Goal: Information Seeking & Learning: Learn about a topic

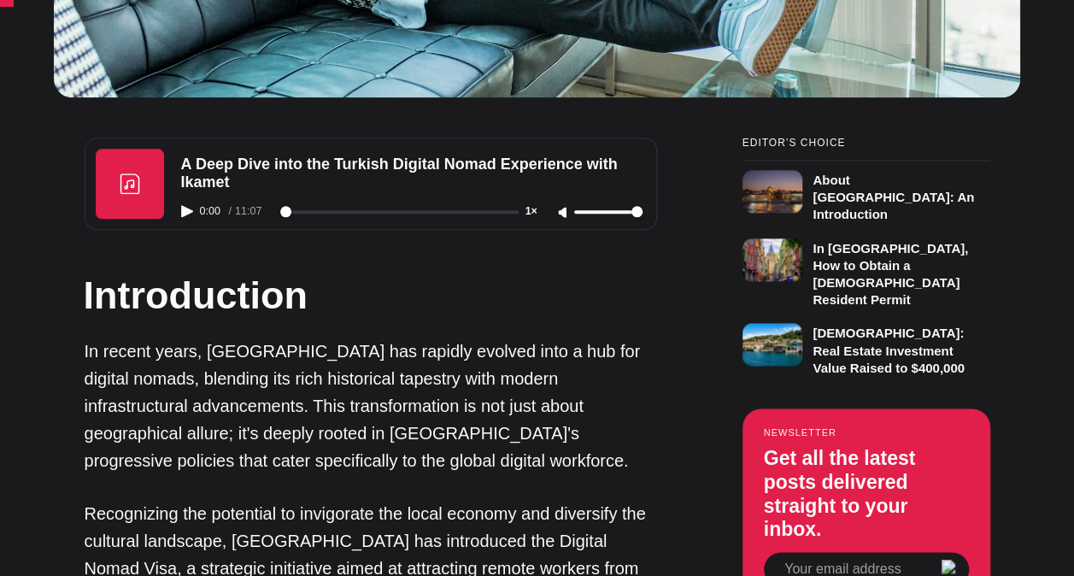
scroll to position [959, 0]
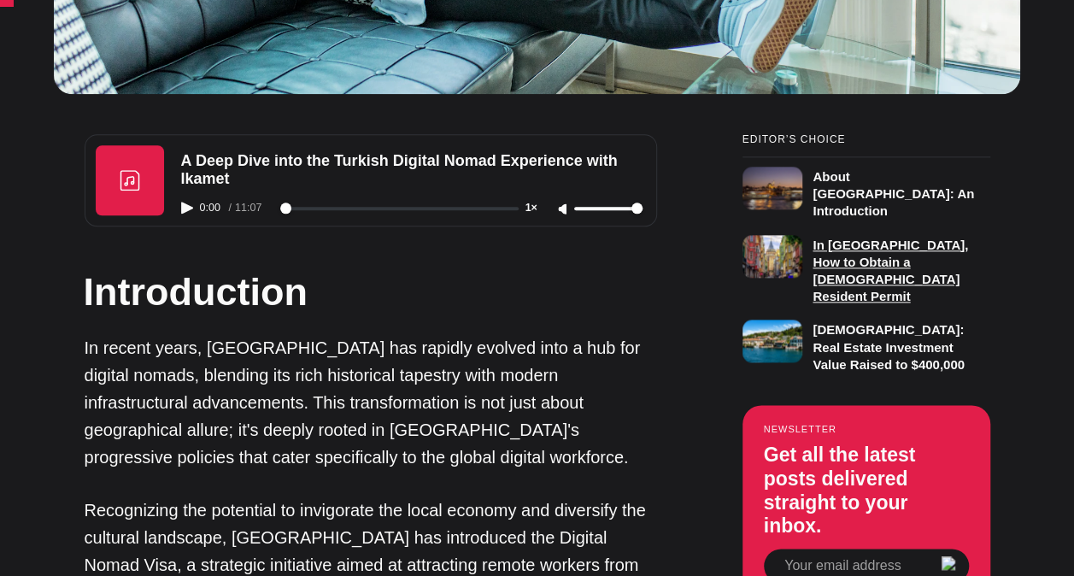
click at [899, 255] on h3 "In [GEOGRAPHIC_DATA], How to Obtain a [DEMOGRAPHIC_DATA] Resident Permit" at bounding box center [889, 271] width 155 height 67
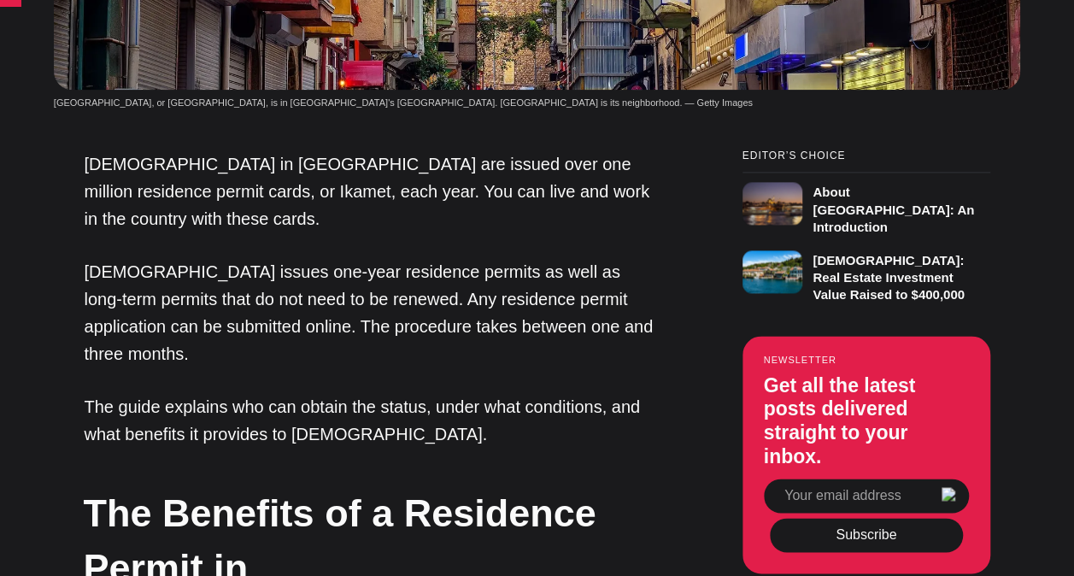
scroll to position [1055, 0]
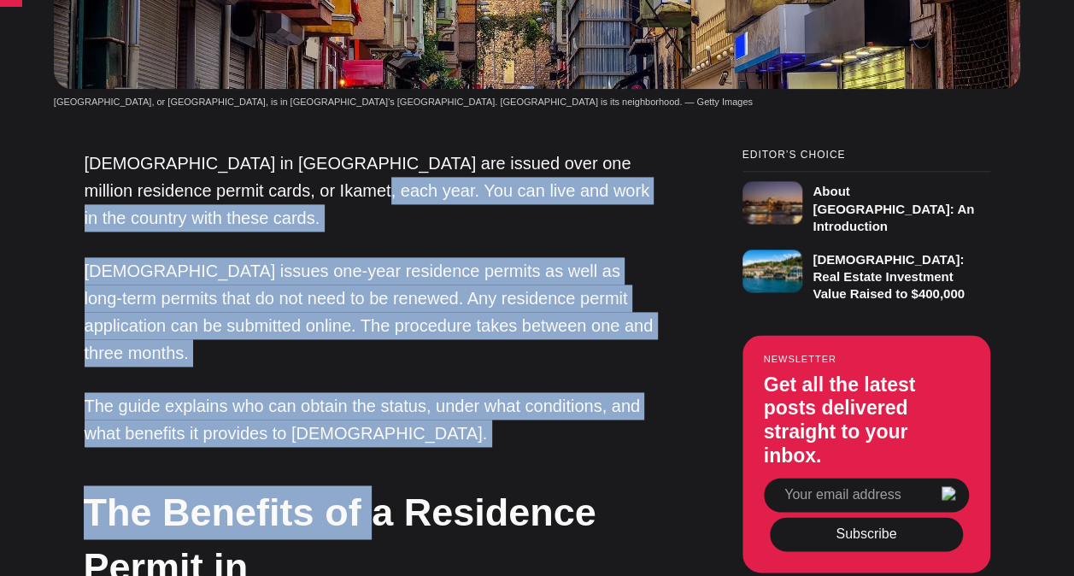
drag, startPoint x: 277, startPoint y: 77, endPoint x: 376, endPoint y: 276, distance: 222.4
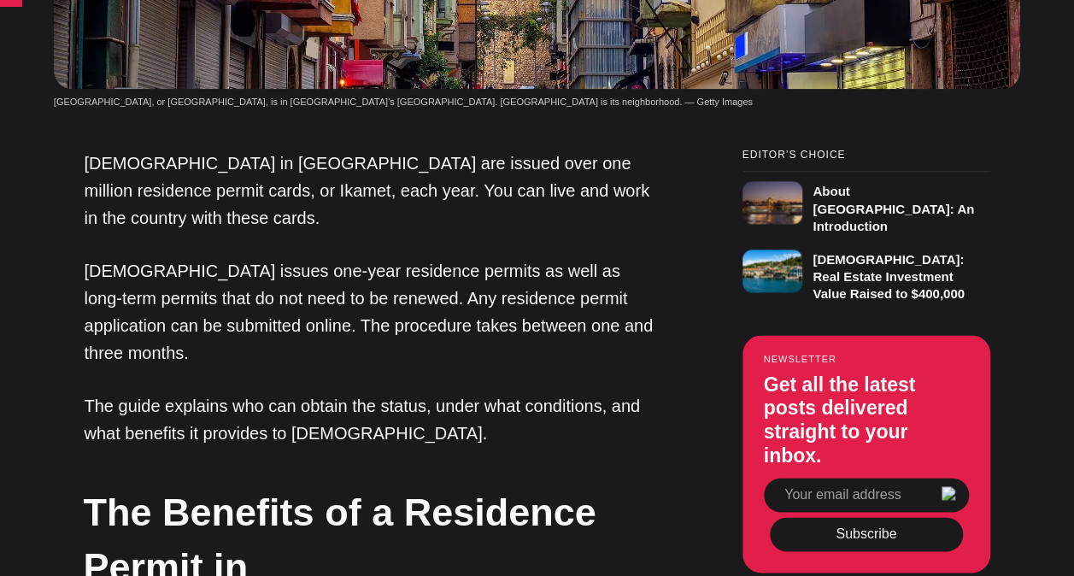
drag, startPoint x: 376, startPoint y: 276, endPoint x: 434, endPoint y: 333, distance: 81.6
click at [434, 485] on h2 "The Benefits of a Residence Permit in [DEMOGRAPHIC_DATA]" at bounding box center [370, 565] width 572 height 161
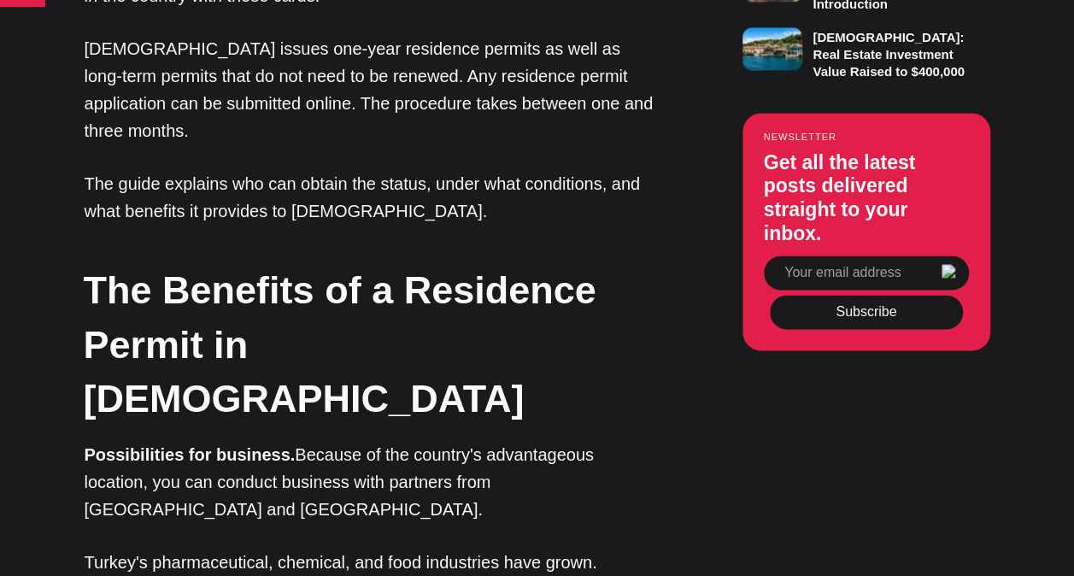
scroll to position [1332, 0]
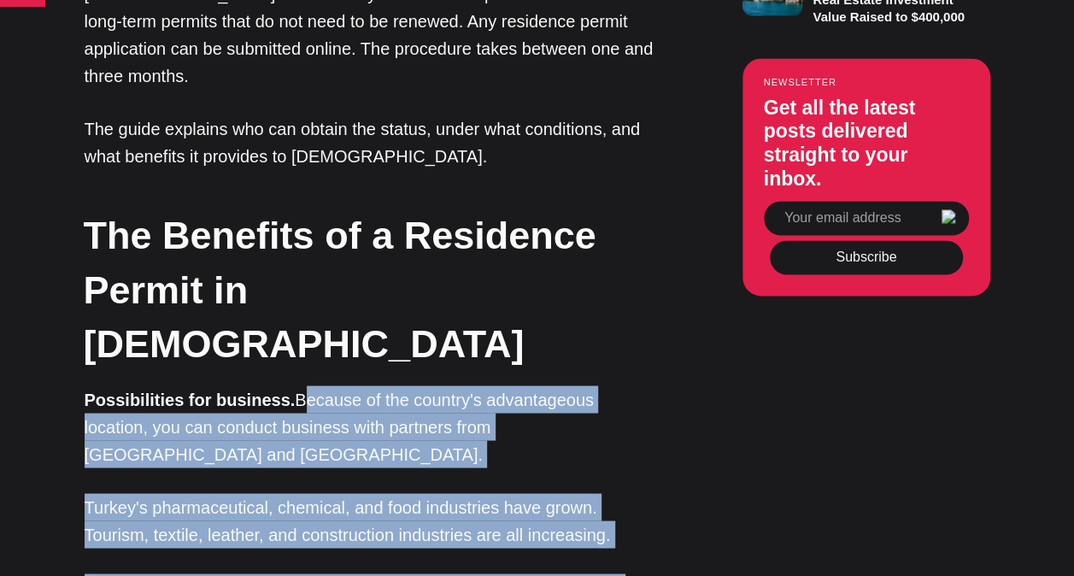
drag, startPoint x: 291, startPoint y: 161, endPoint x: 509, endPoint y: 514, distance: 415.4
drag, startPoint x: 509, startPoint y: 514, endPoint x: 371, endPoint y: 490, distance: 140.6
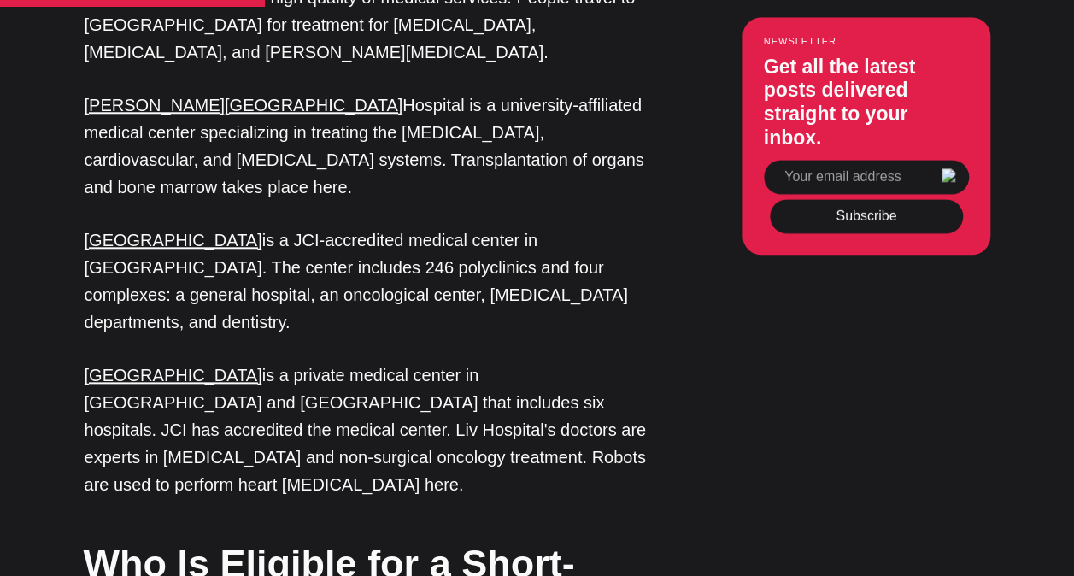
scroll to position [4006, 0]
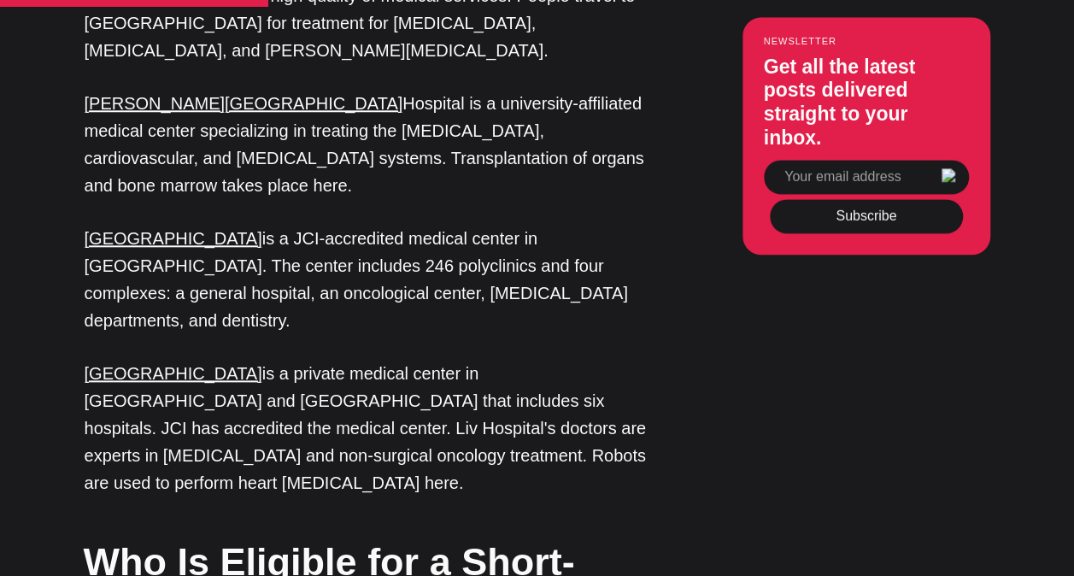
drag, startPoint x: 227, startPoint y: 228, endPoint x: 402, endPoint y: 308, distance: 192.3
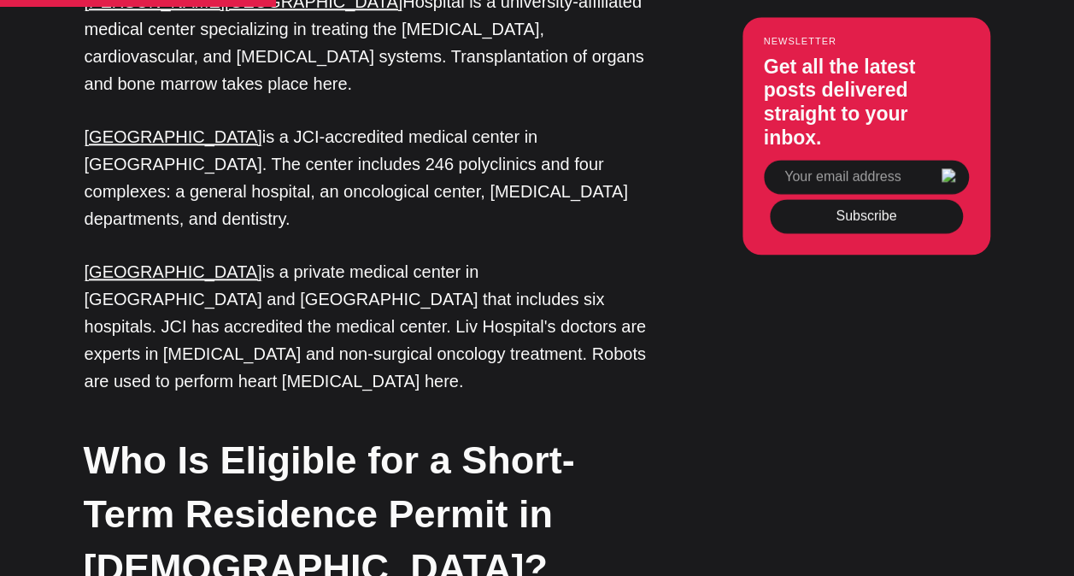
scroll to position [4115, 0]
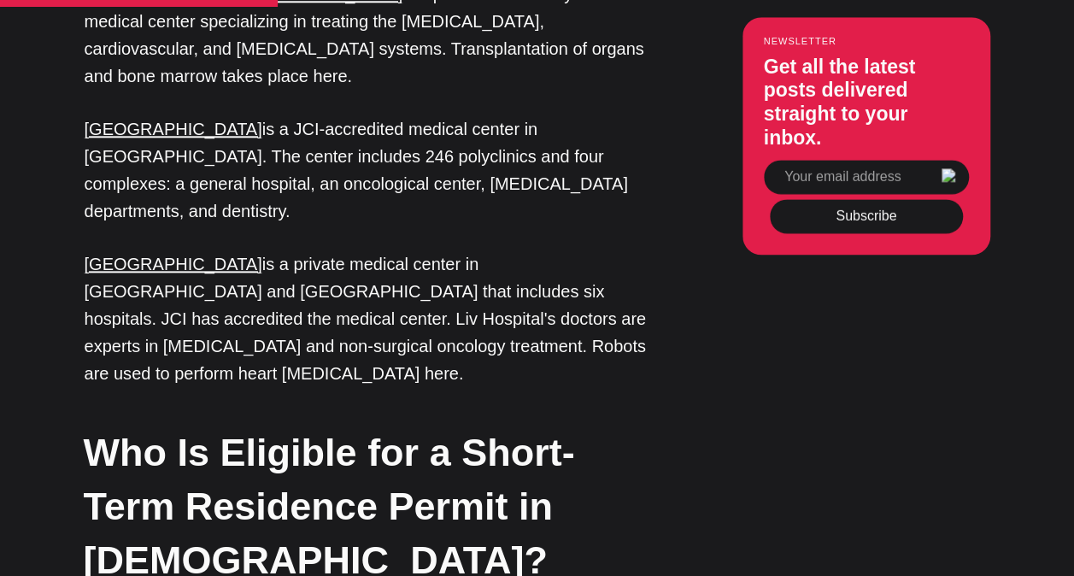
drag, startPoint x: 579, startPoint y: 193, endPoint x: 288, endPoint y: 222, distance: 292.8
copy p "Turkish Migration Service's website"
